Goal: Information Seeking & Learning: Learn about a topic

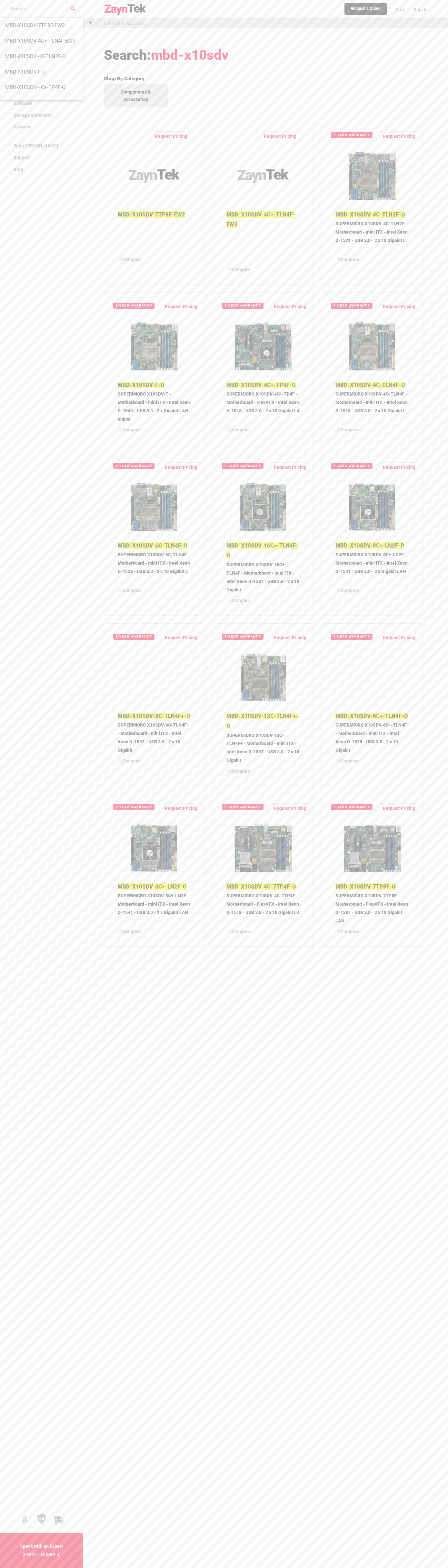
click at [352, 7] on link "Request a Quote" at bounding box center [365, 9] width 42 height 12
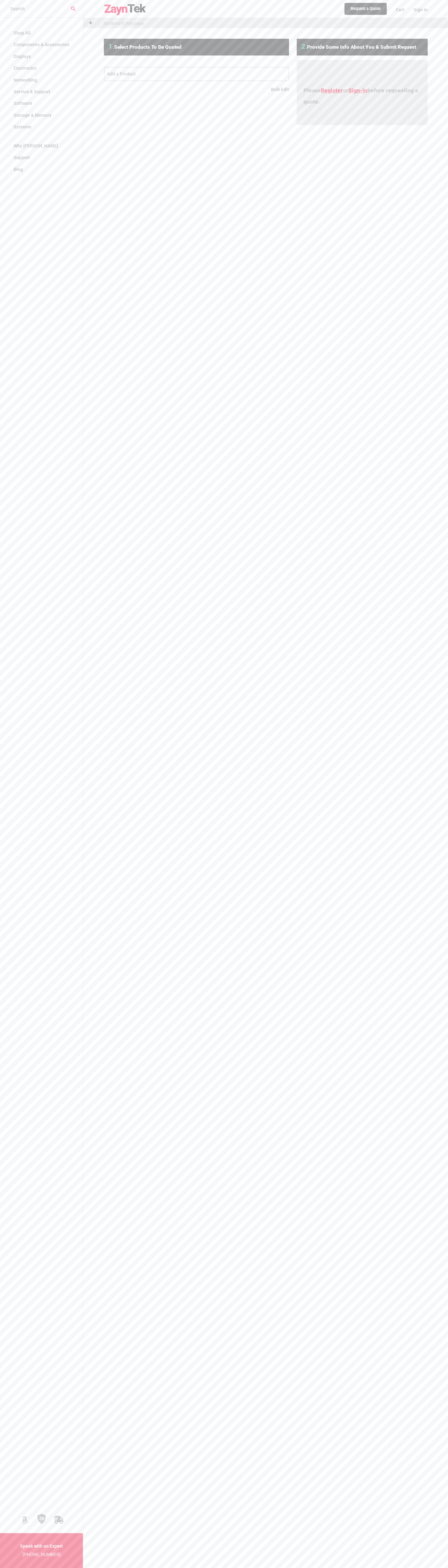
click at [429, 1353] on div "Request a Quote Cart Sign In Bookmark this page 1. Select Products to be Quoted…" at bounding box center [265, 784] width 365 height 1568
click at [286, 1567] on html "Shop All Components & Accessories Accessories Assorted Accessories Desktop Acce…" at bounding box center [224, 887] width 448 height 1774
click at [21, 827] on nav "Shop All Components & Accessories Accessories Assorted Accessories Desktop Acce…" at bounding box center [41, 802] width 83 height 1568
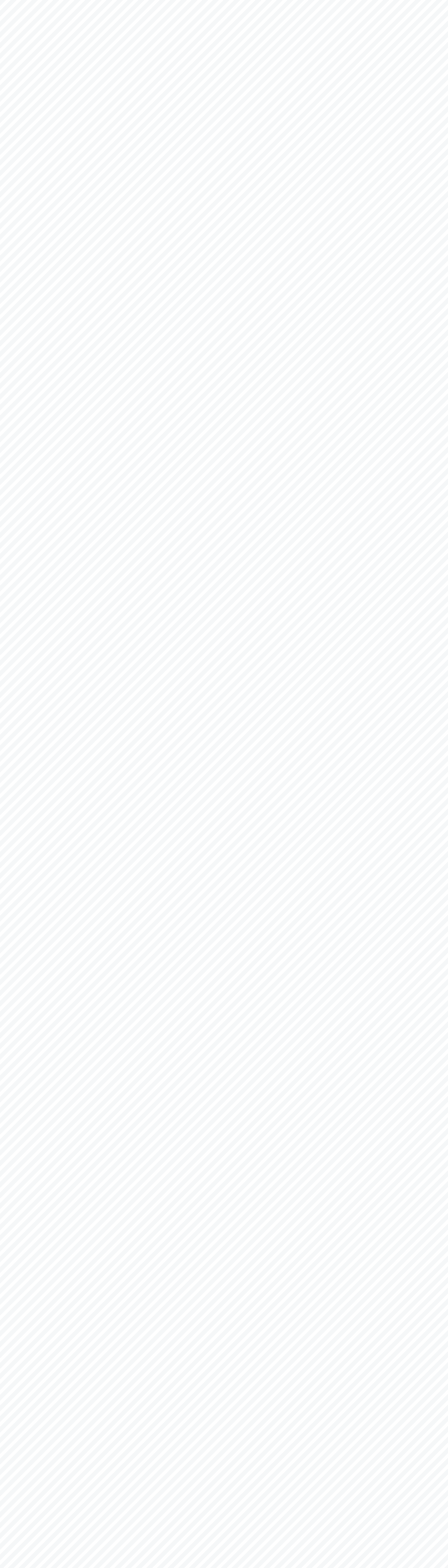
click at [281, 23] on body at bounding box center [224, 784] width 448 height 1568
click at [435, 744] on body at bounding box center [224, 784] width 448 height 1568
click at [245, 1567] on html at bounding box center [224, 784] width 448 height 1568
click at [13, 1218] on body at bounding box center [224, 784] width 448 height 1568
